Goal: Check status: Check status

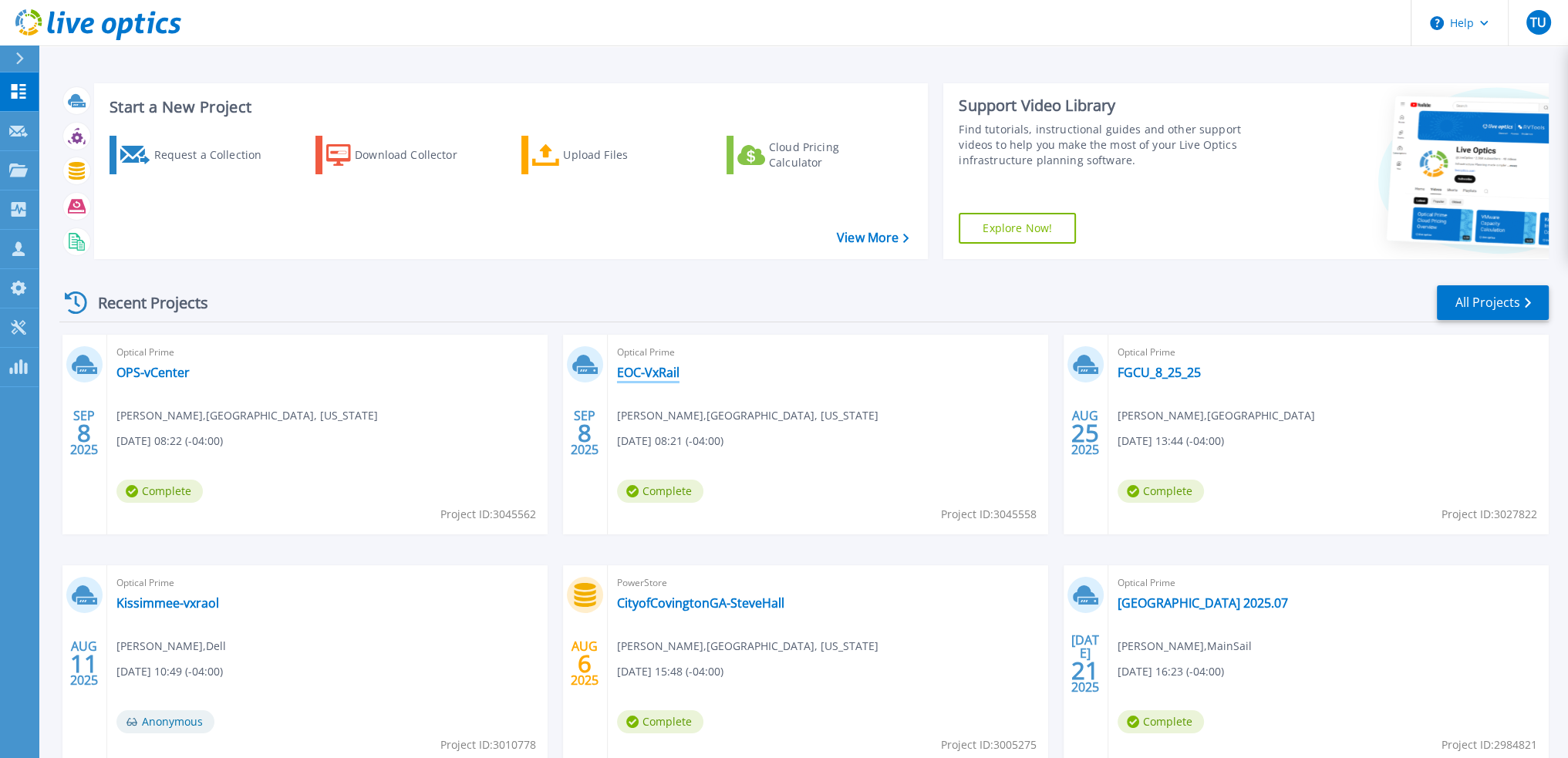
click at [650, 372] on link "EOC-VxRail" at bounding box center [649, 372] width 63 height 16
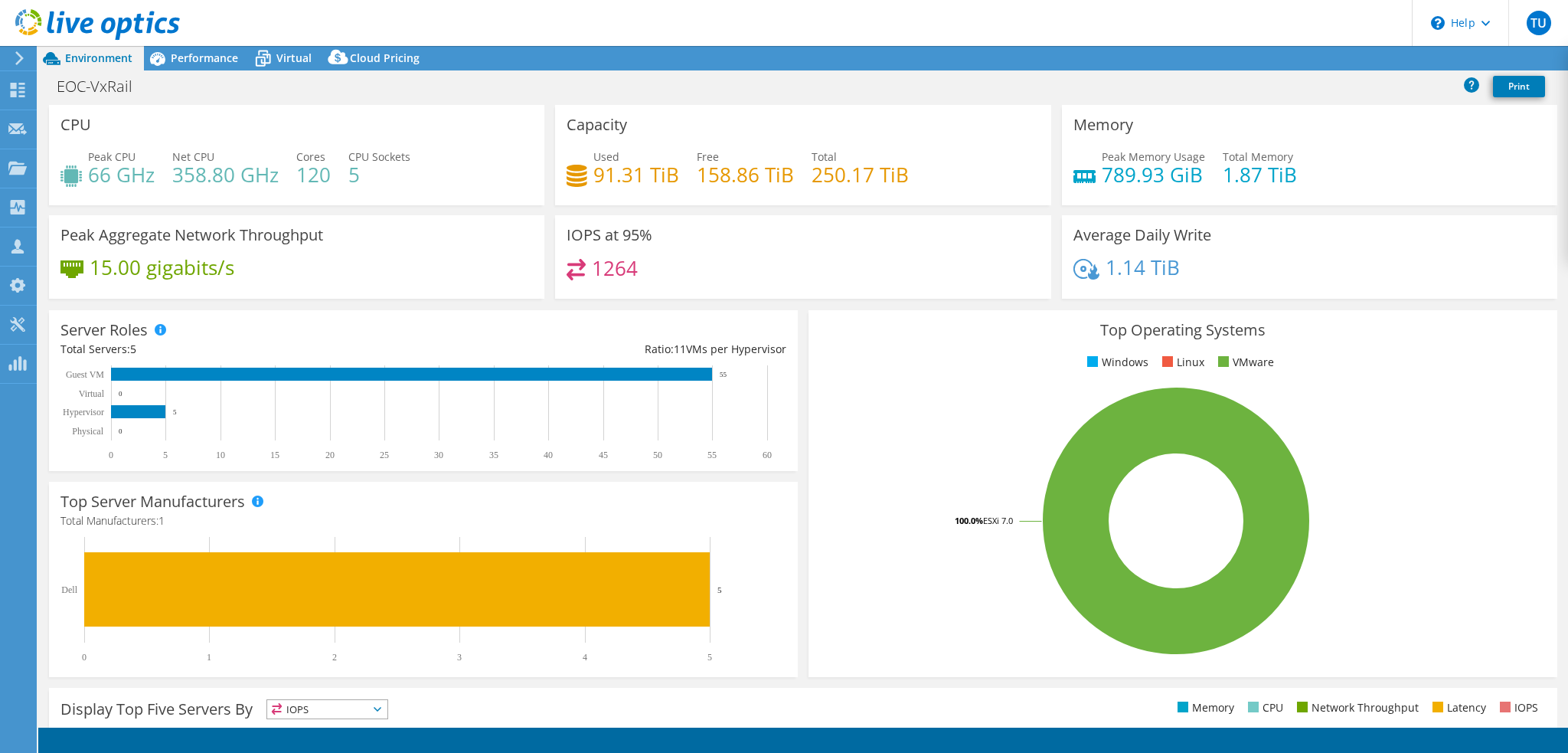
select select "USD"
click at [191, 54] on span "Performance" at bounding box center [204, 58] width 67 height 15
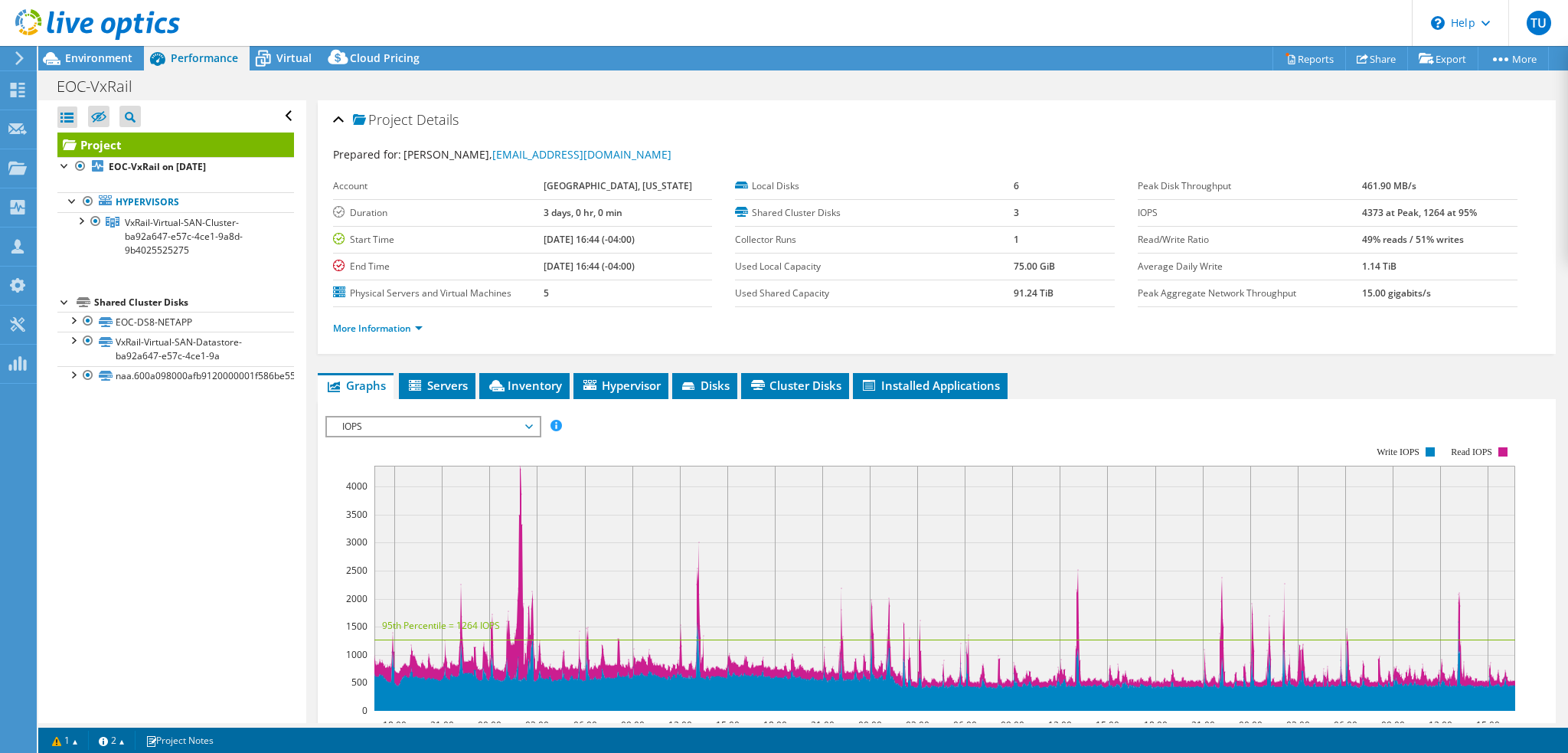
click at [112, 22] on use at bounding box center [98, 24] width 165 height 30
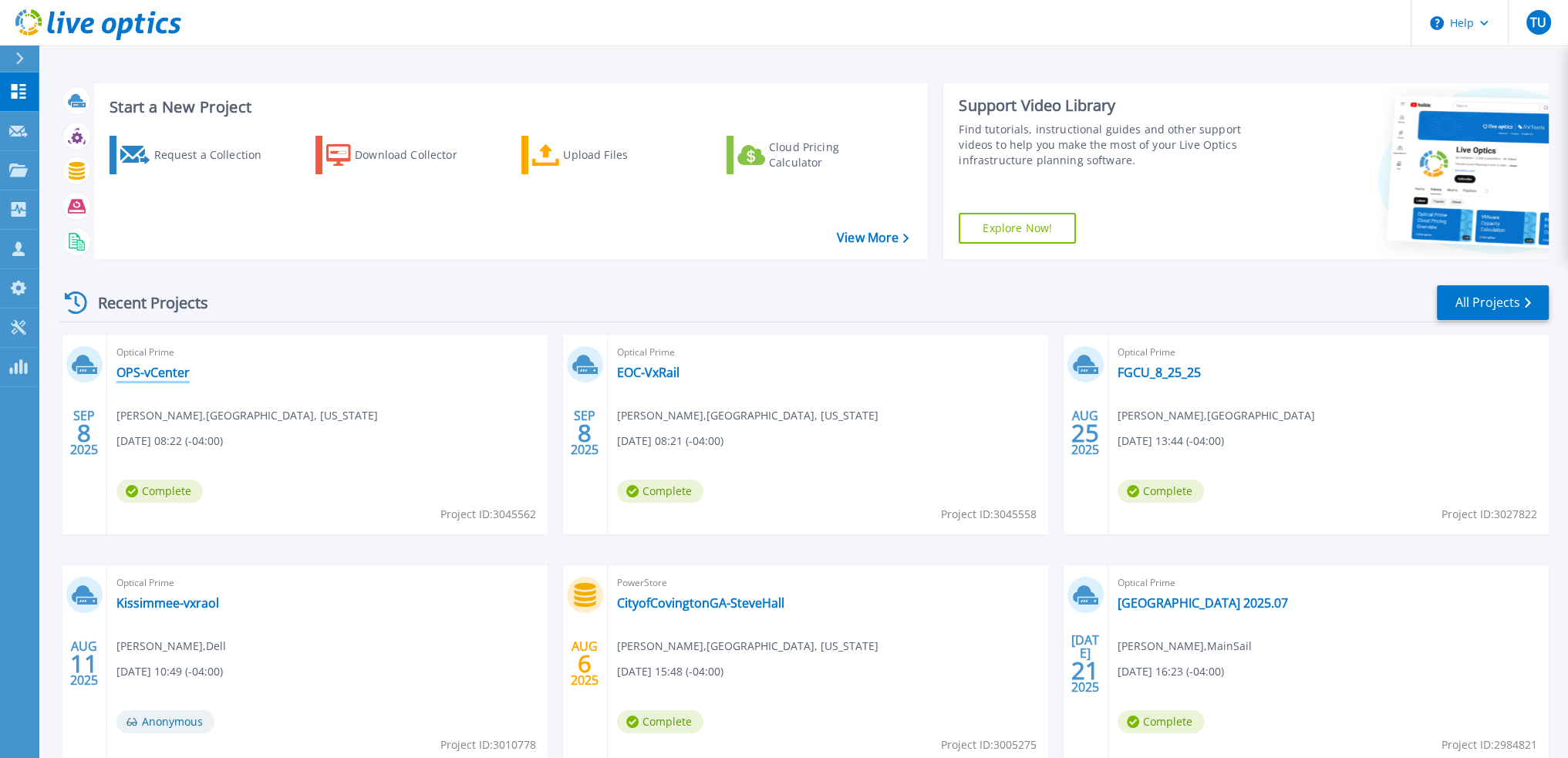
click at [148, 369] on link "OPS-vCenter" at bounding box center [153, 372] width 74 height 16
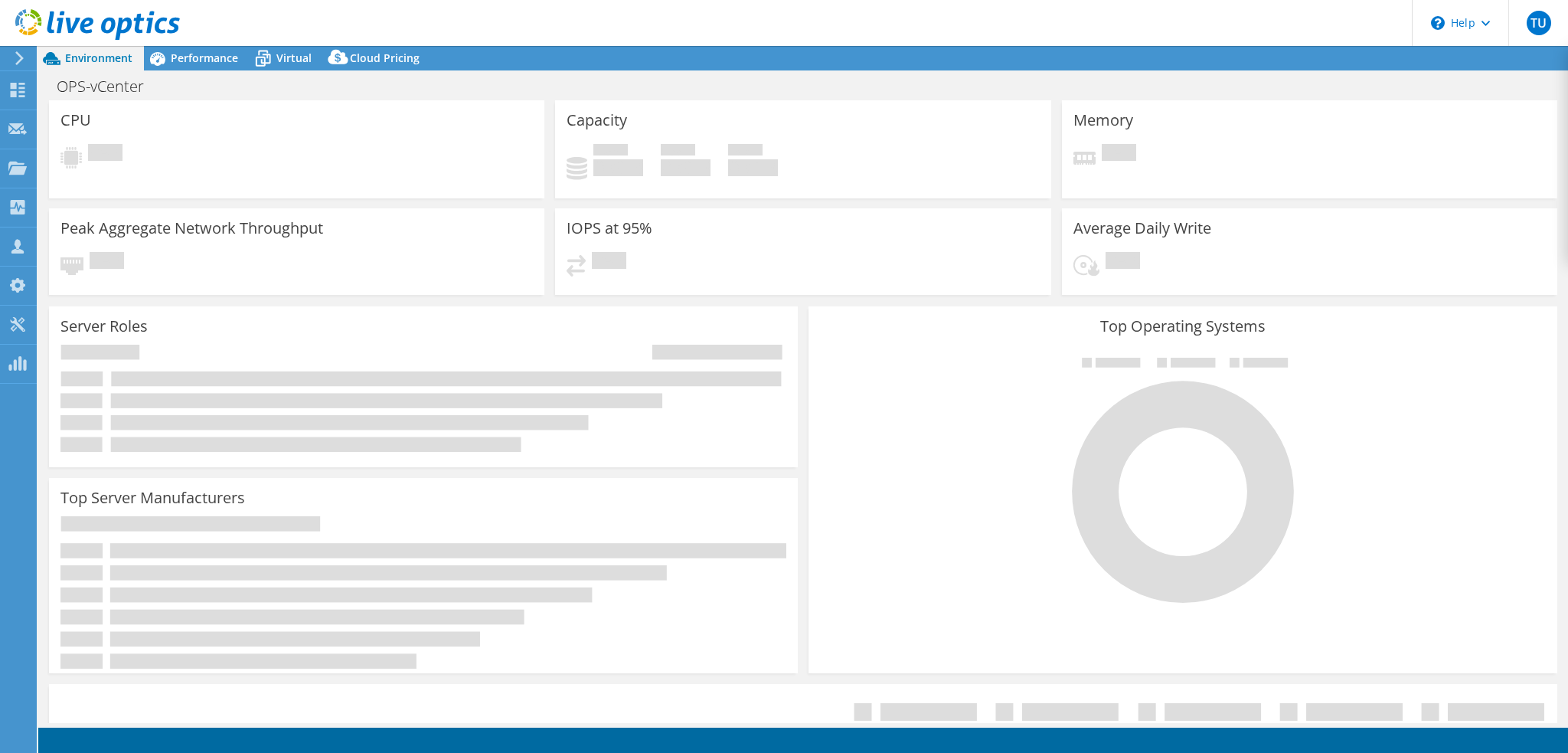
select select "USD"
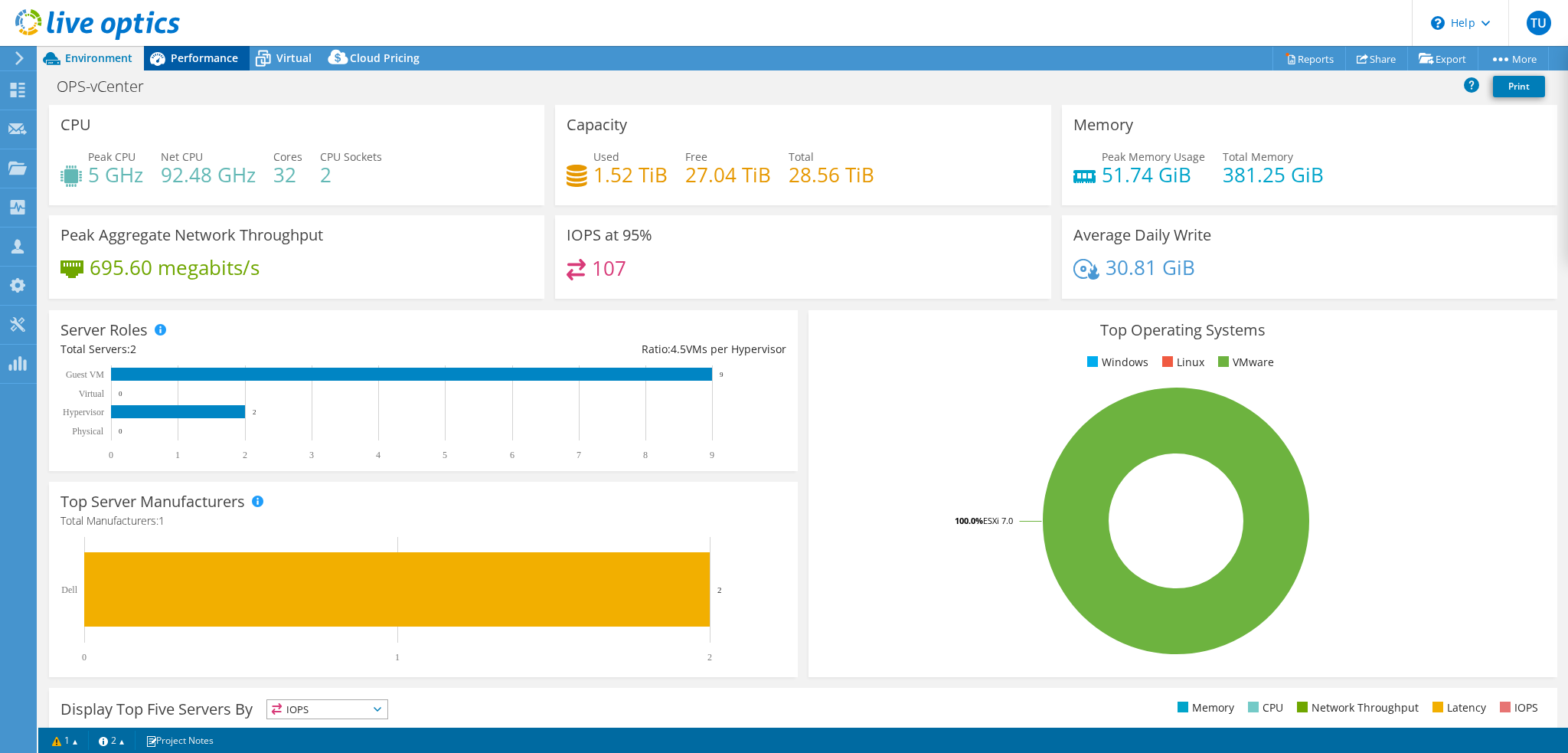
click at [233, 57] on span "Performance" at bounding box center [204, 58] width 67 height 15
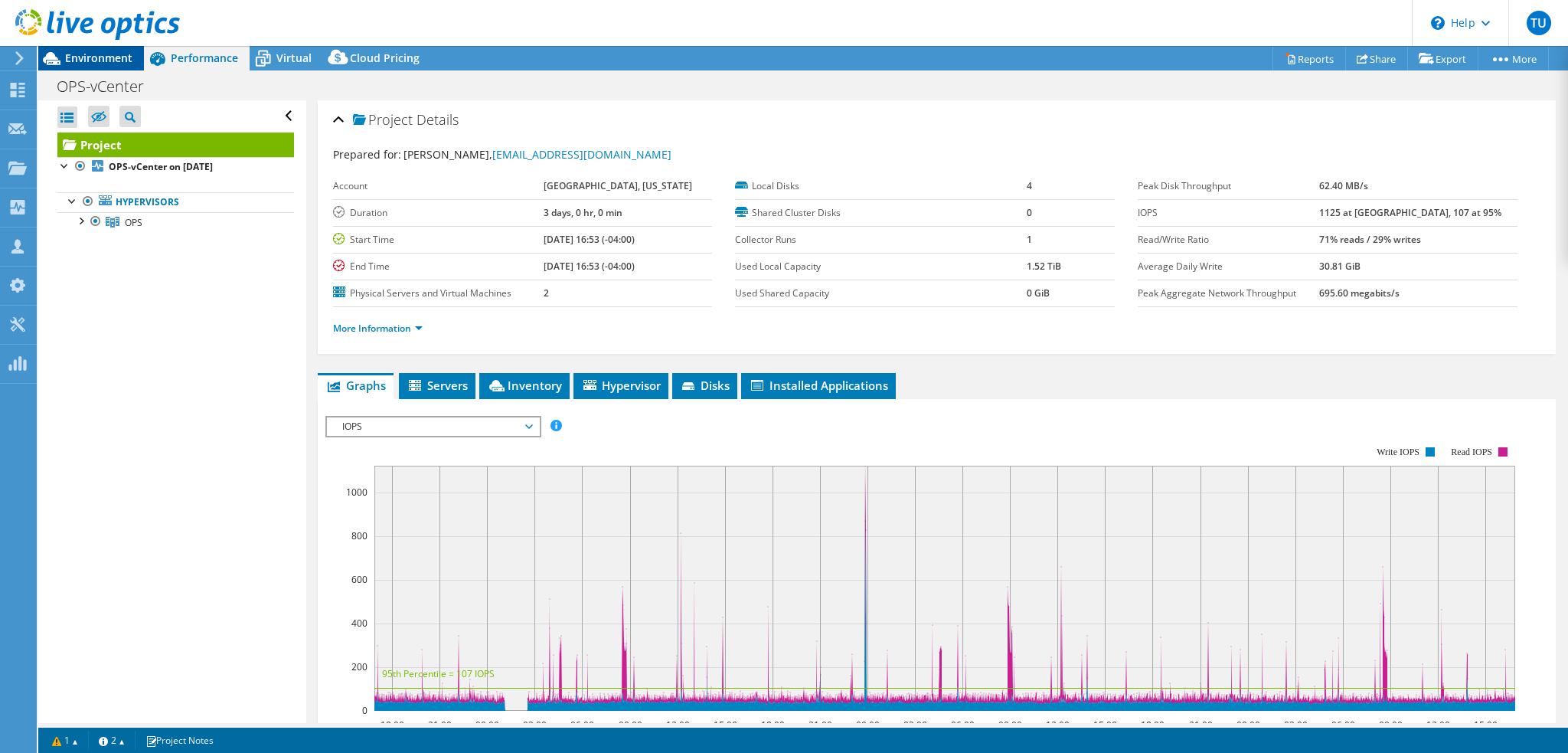
click at [130, 66] on div "Environment" at bounding box center [91, 58] width 106 height 25
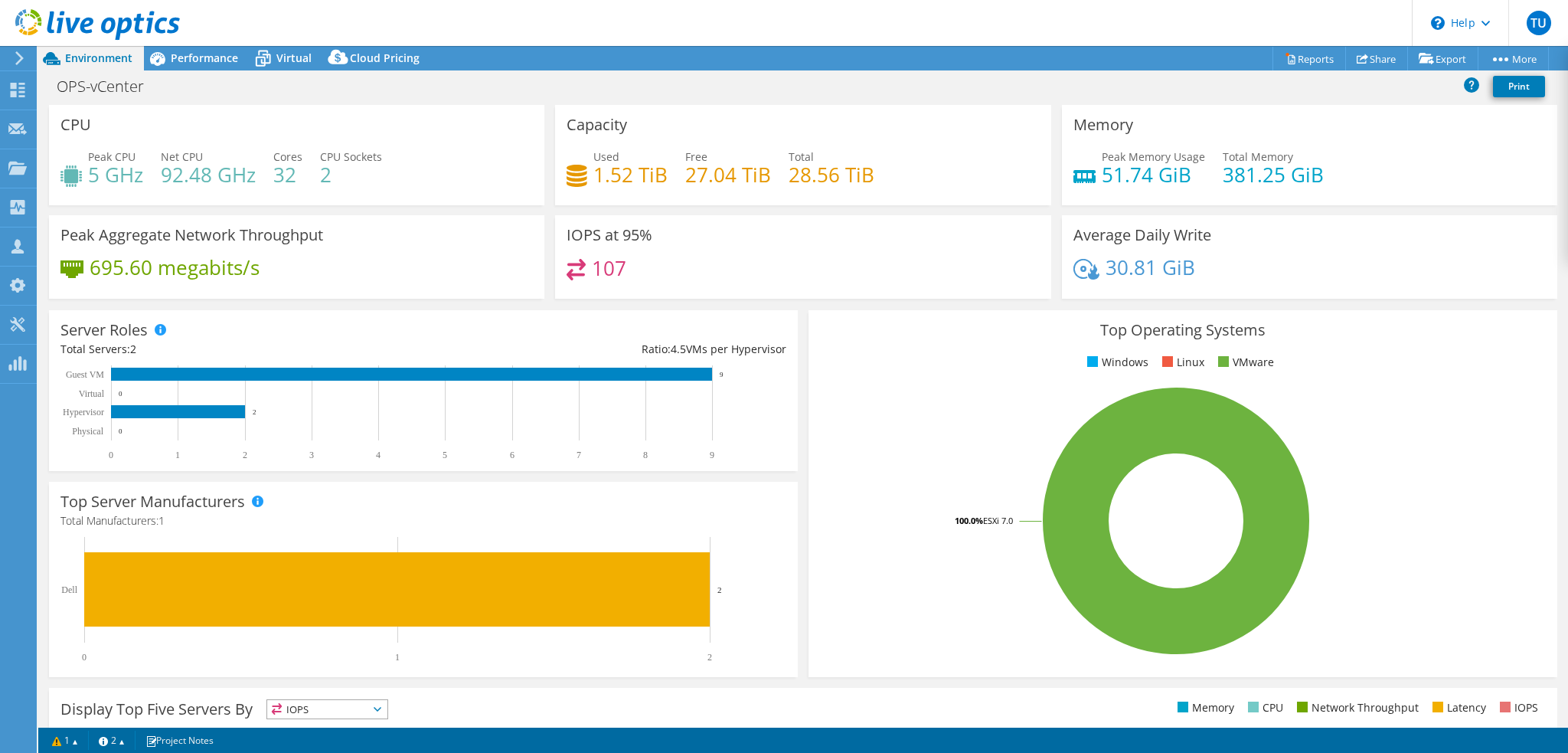
click at [99, 21] on icon at bounding box center [98, 25] width 165 height 31
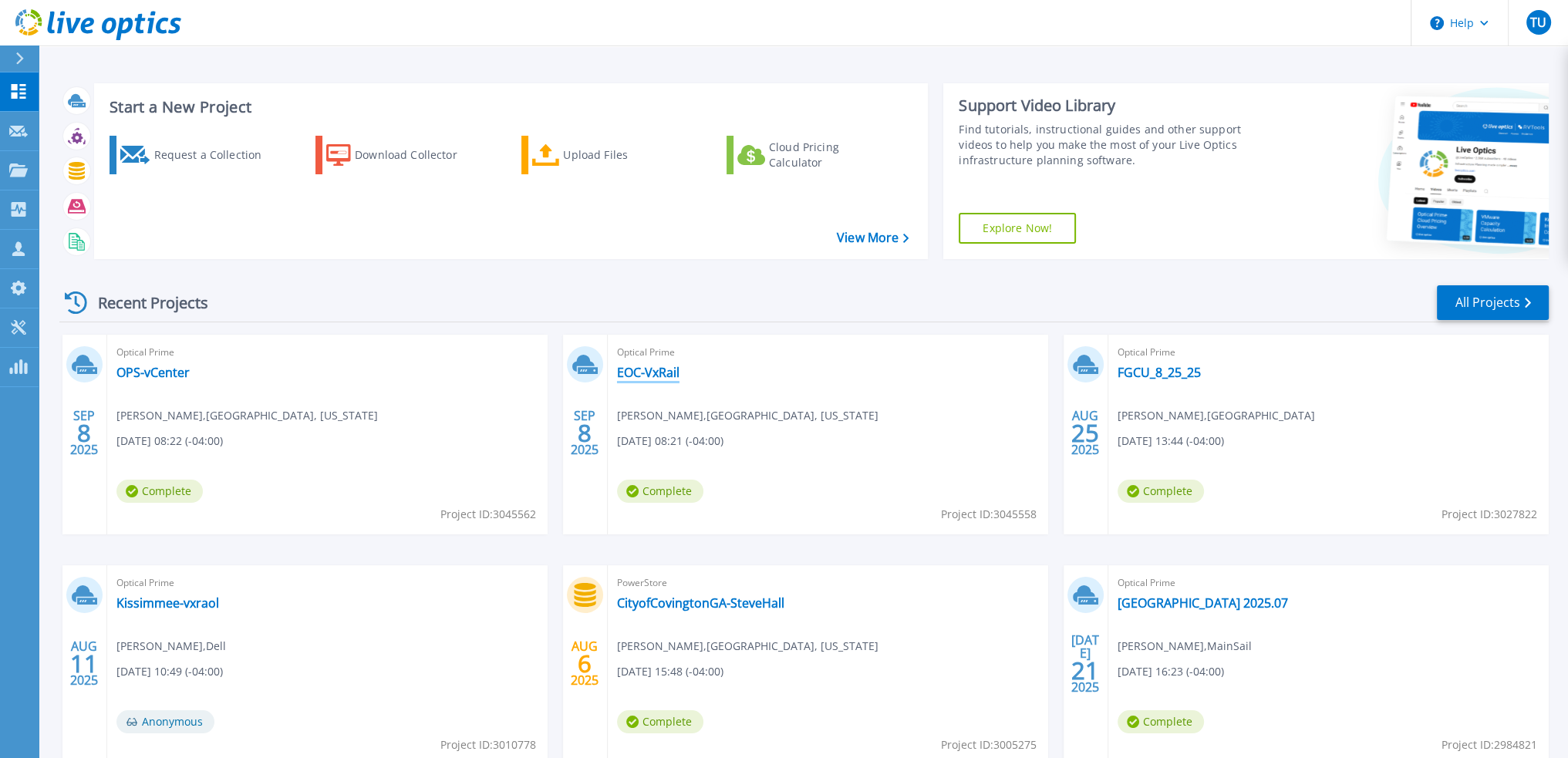
click at [668, 376] on link "EOC-VxRail" at bounding box center [649, 372] width 63 height 16
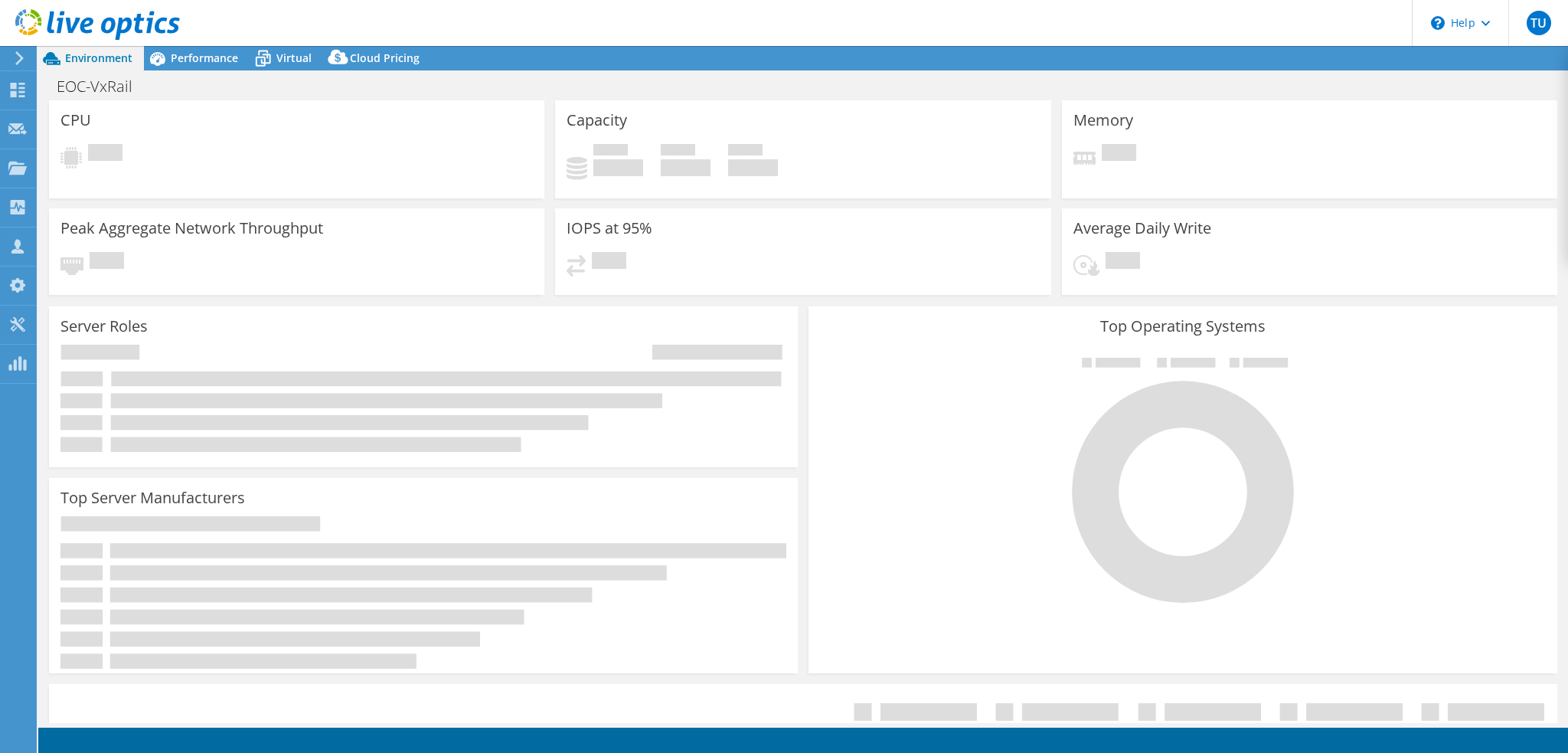
select select "USD"
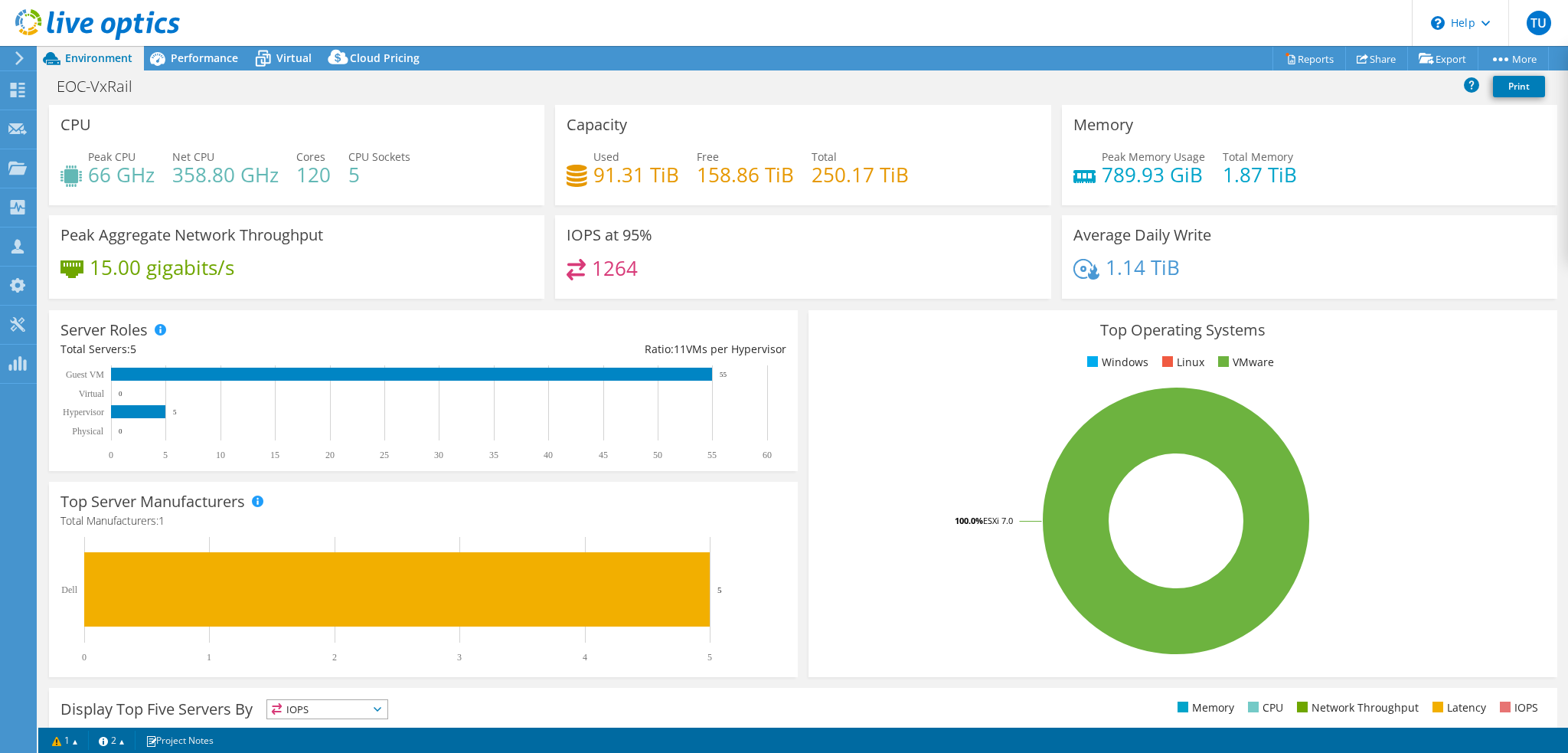
click at [394, 201] on div "CPU Peak CPU 66 GHz Net CPU 358.80 GHz Cores 120 CPU Sockets 5" at bounding box center [297, 155] width 495 height 100
drag, startPoint x: 217, startPoint y: 56, endPoint x: 162, endPoint y: 71, distance: 57.0
click at [217, 56] on span "Performance" at bounding box center [204, 58] width 67 height 15
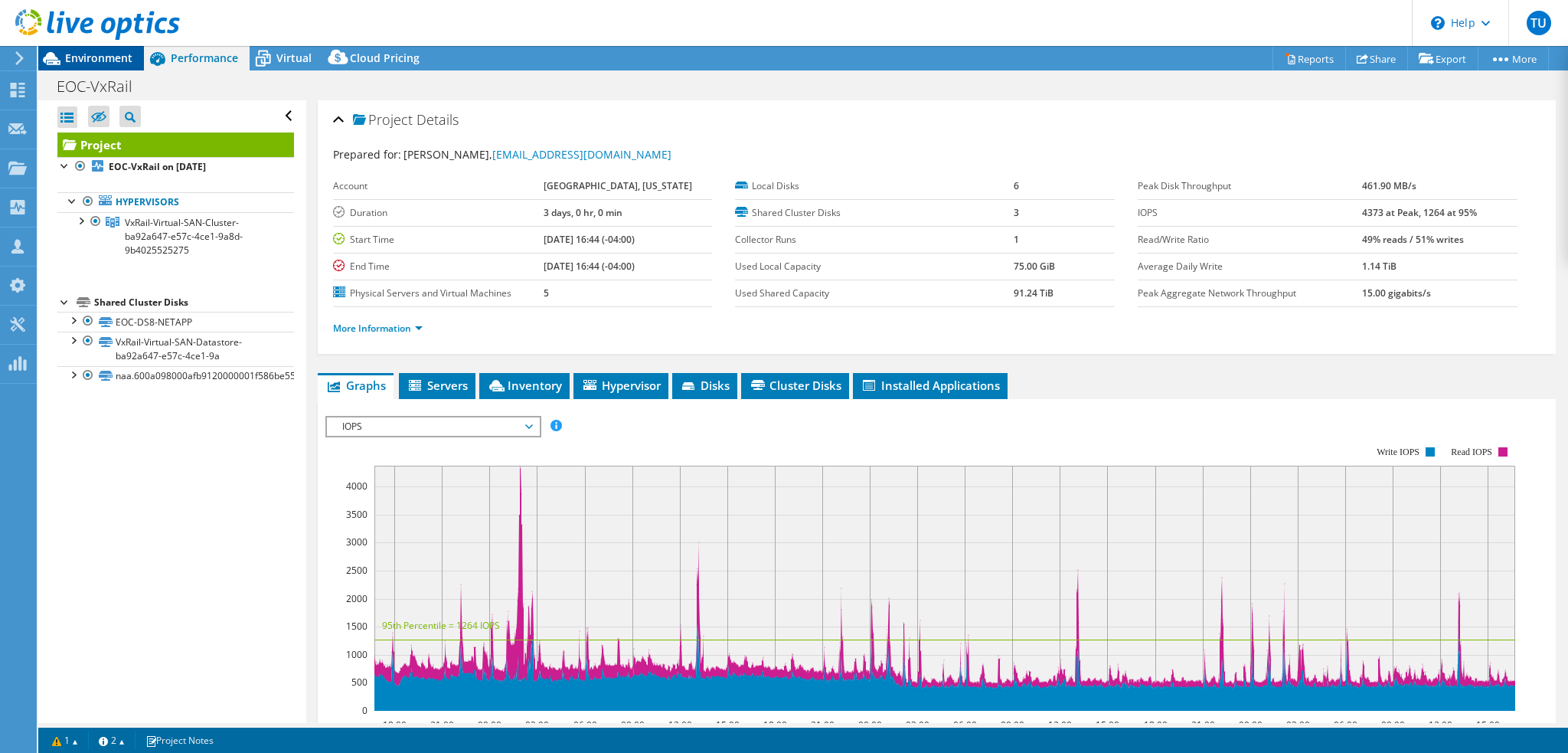
click at [107, 56] on span "Environment" at bounding box center [98, 58] width 67 height 15
